Goal: Navigation & Orientation: Find specific page/section

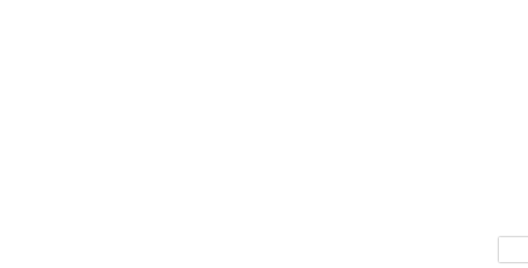
scroll to position [682, 0]
